Goal: Task Accomplishment & Management: Complete application form

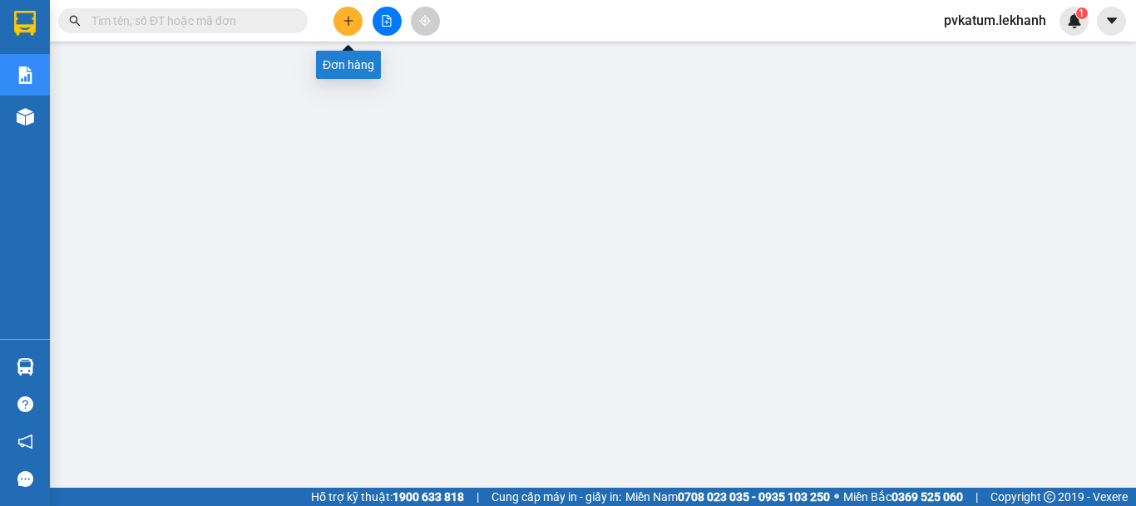
click at [344, 21] on icon "plus" at bounding box center [347, 20] width 9 height 1
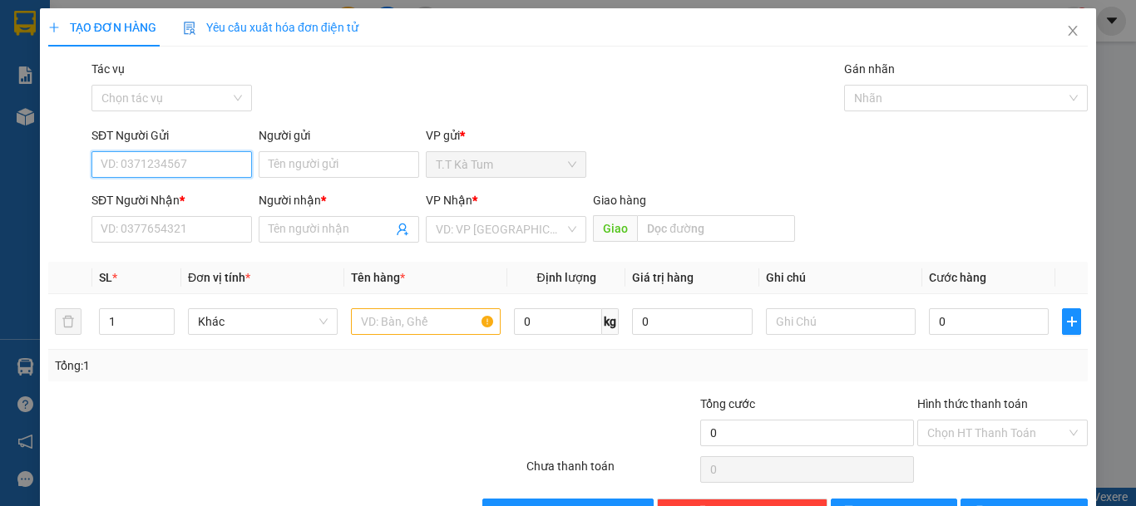
click at [213, 172] on input "SĐT Người Gửi" at bounding box center [171, 164] width 160 height 27
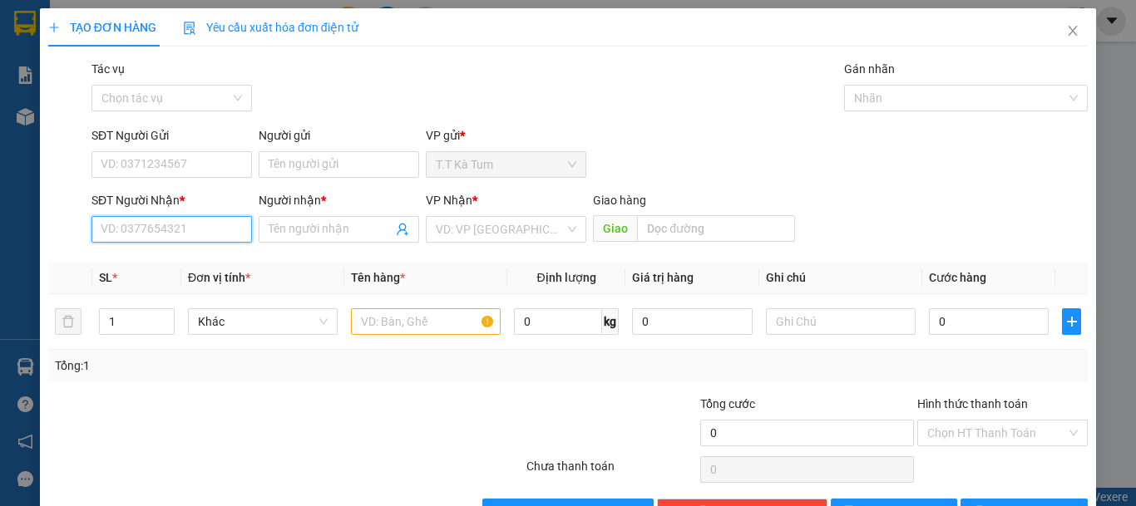
click at [165, 228] on input "SĐT Người Nhận *" at bounding box center [171, 229] width 160 height 27
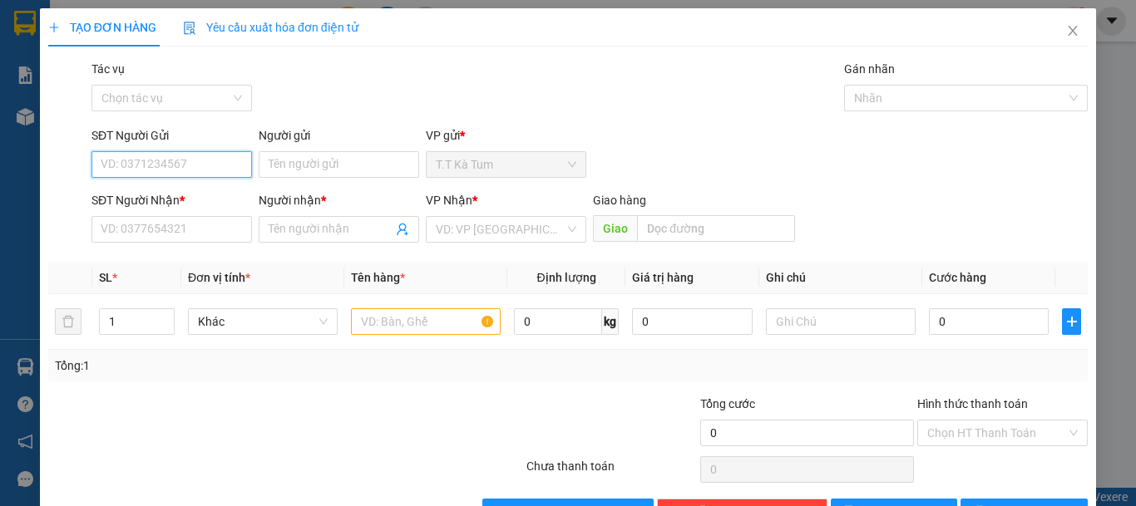
click at [173, 163] on input "SĐT Người Gửi" at bounding box center [171, 164] width 160 height 27
type input "0354925215"
click at [165, 199] on div "0354925215 - MAI" at bounding box center [170, 198] width 139 height 18
type input "MAI"
type input "0982222337"
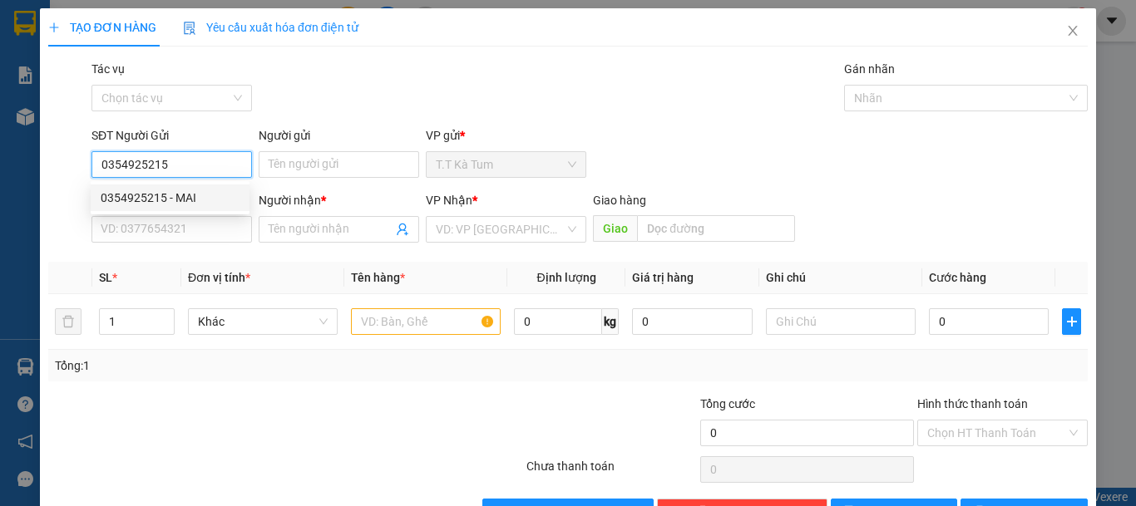
type input "DƯƠNG"
type input "300.000"
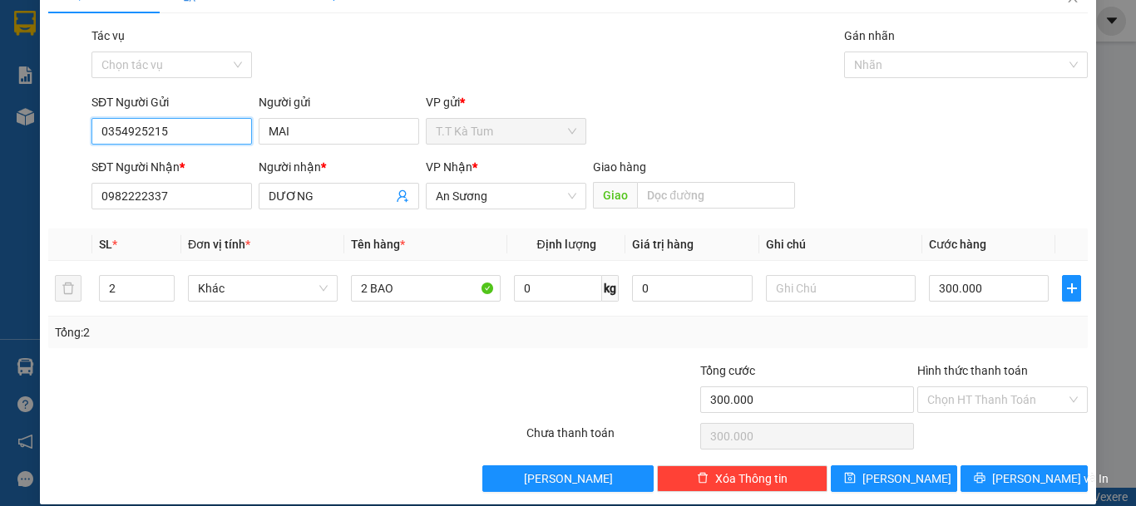
scroll to position [52, 0]
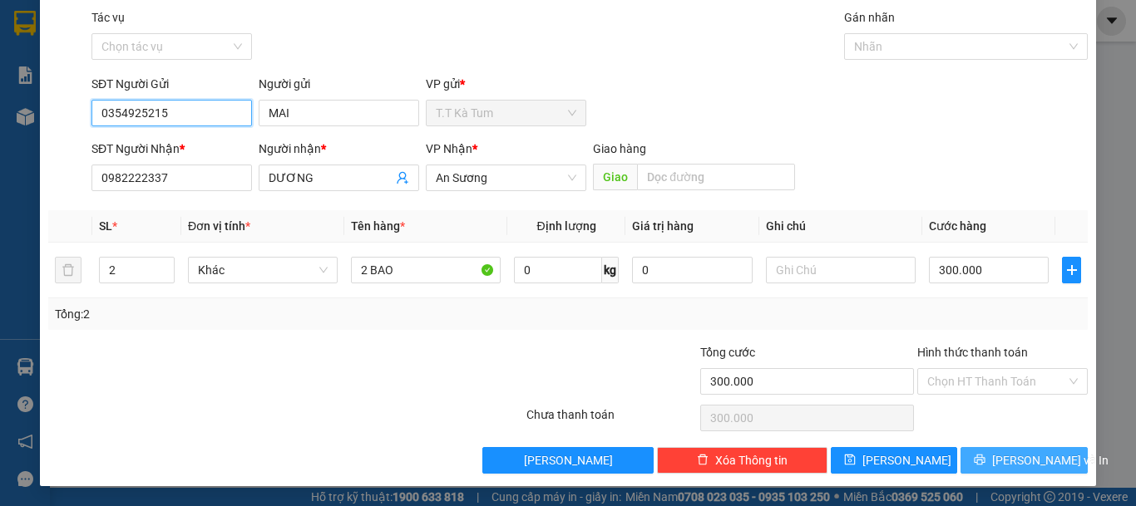
type input "0354925215"
click at [975, 456] on button "[PERSON_NAME] và In" at bounding box center [1023, 460] width 127 height 27
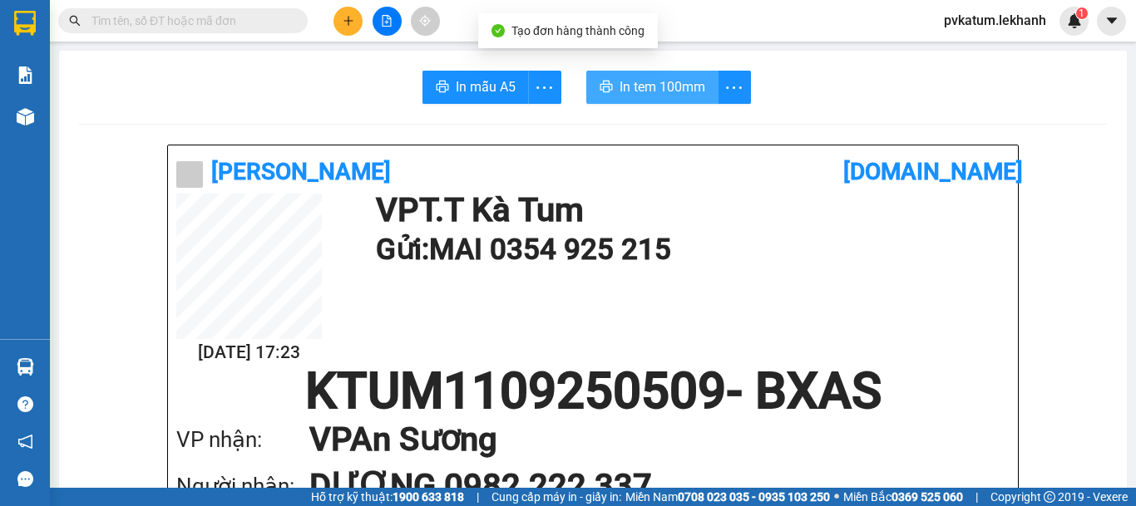
click at [647, 89] on span "In tem 100mm" at bounding box center [663, 87] width 86 height 21
click at [672, 91] on span "In tem 100mm" at bounding box center [663, 87] width 86 height 21
click at [620, 93] on span "In tem 100mm" at bounding box center [663, 87] width 86 height 21
